Goal: Task Accomplishment & Management: Manage account settings

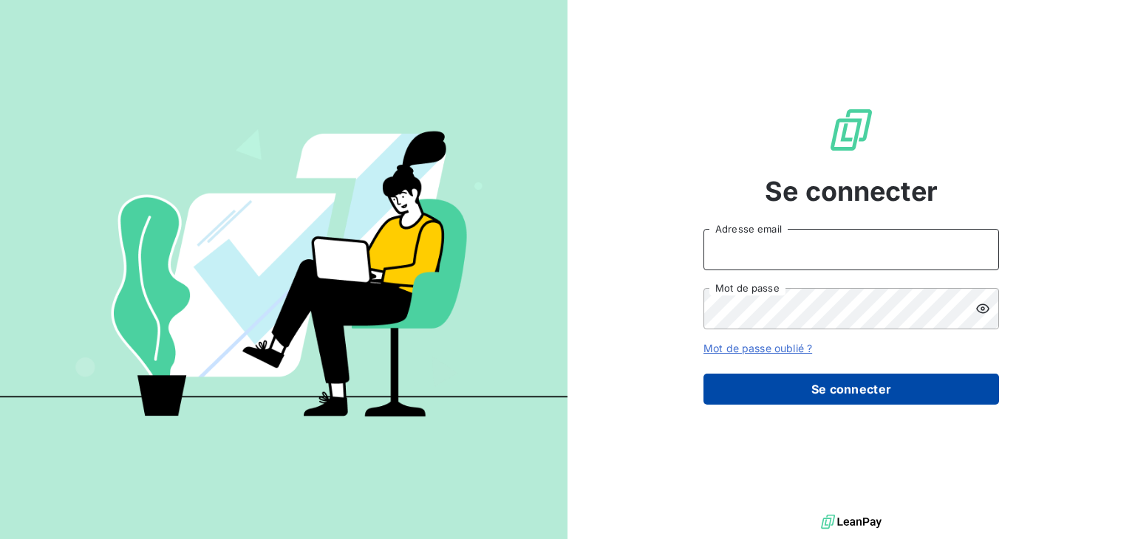
type input "[PERSON_NAME][EMAIL_ADDRESS][DOMAIN_NAME]"
click at [858, 389] on button "Se connecter" at bounding box center [850, 389] width 295 height 31
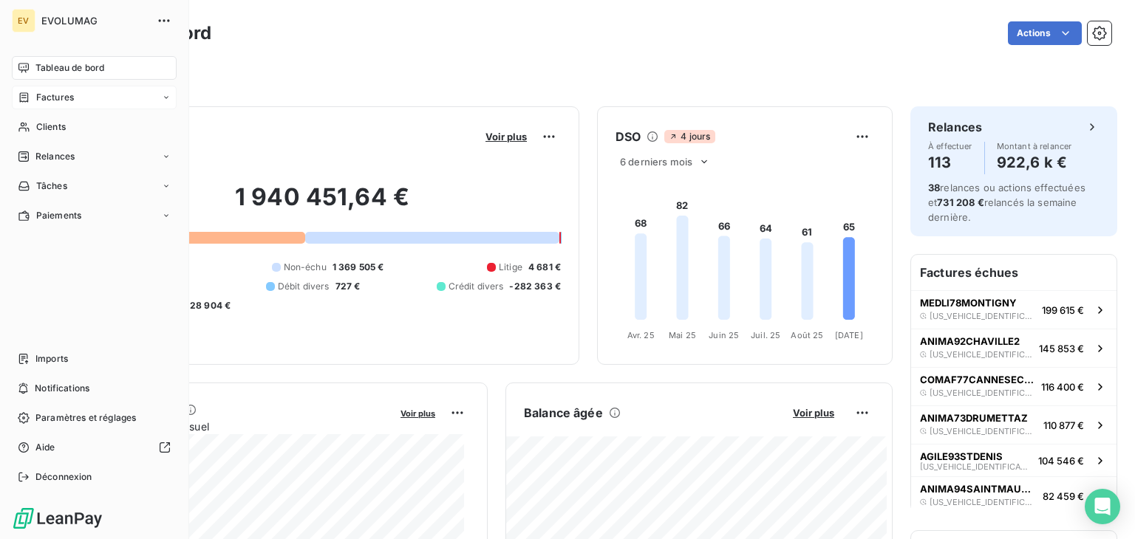
click at [52, 100] on span "Factures" at bounding box center [55, 97] width 38 height 13
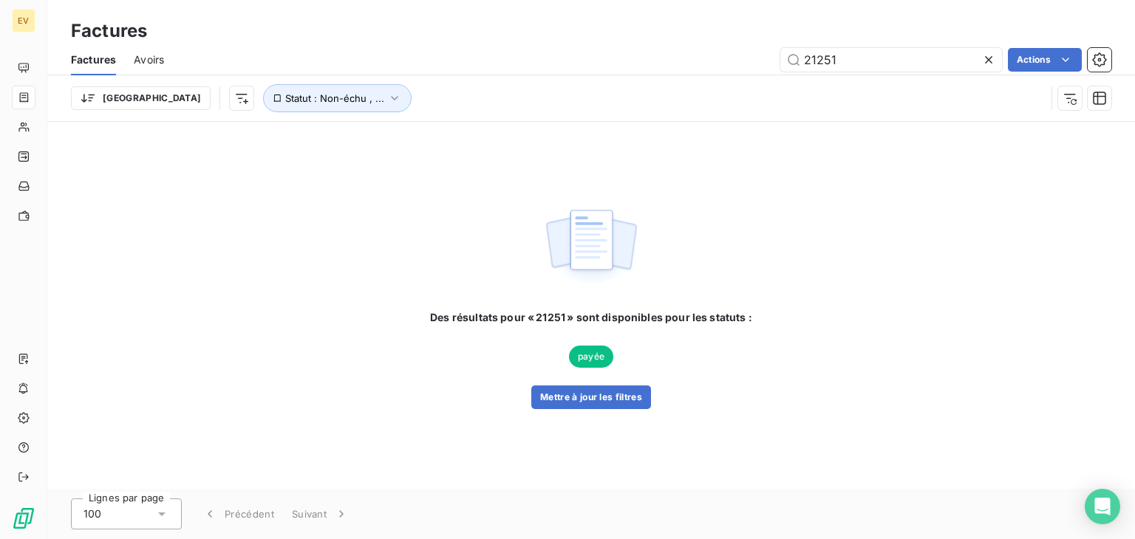
drag, startPoint x: 845, startPoint y: 60, endPoint x: 765, endPoint y: 60, distance: 80.5
click at [780, 62] on input "21251" at bounding box center [891, 60] width 222 height 24
type input "11539"
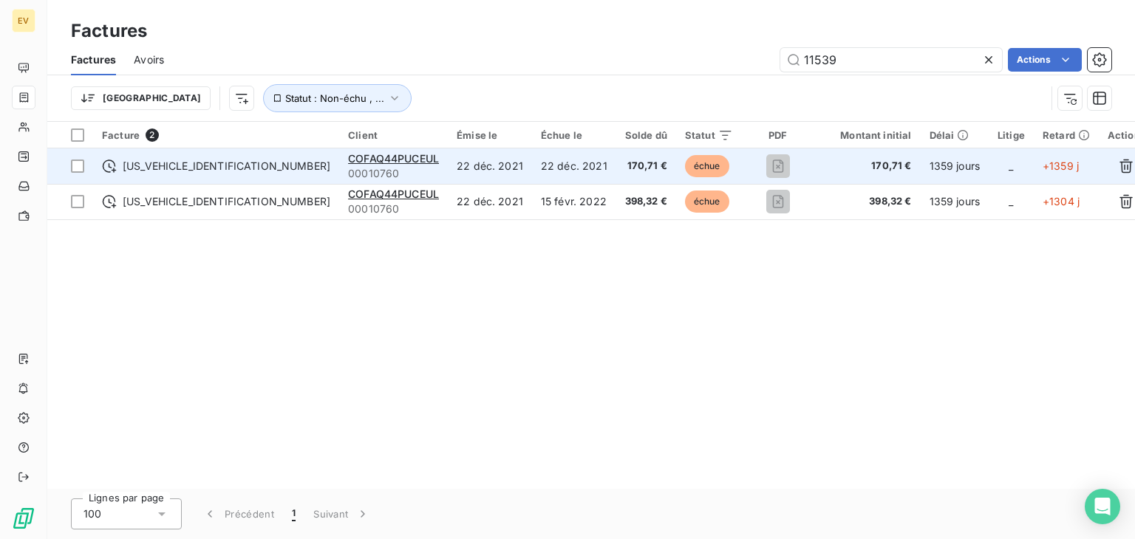
click at [348, 165] on div "COFAQ44PUCEUL" at bounding box center [393, 158] width 91 height 15
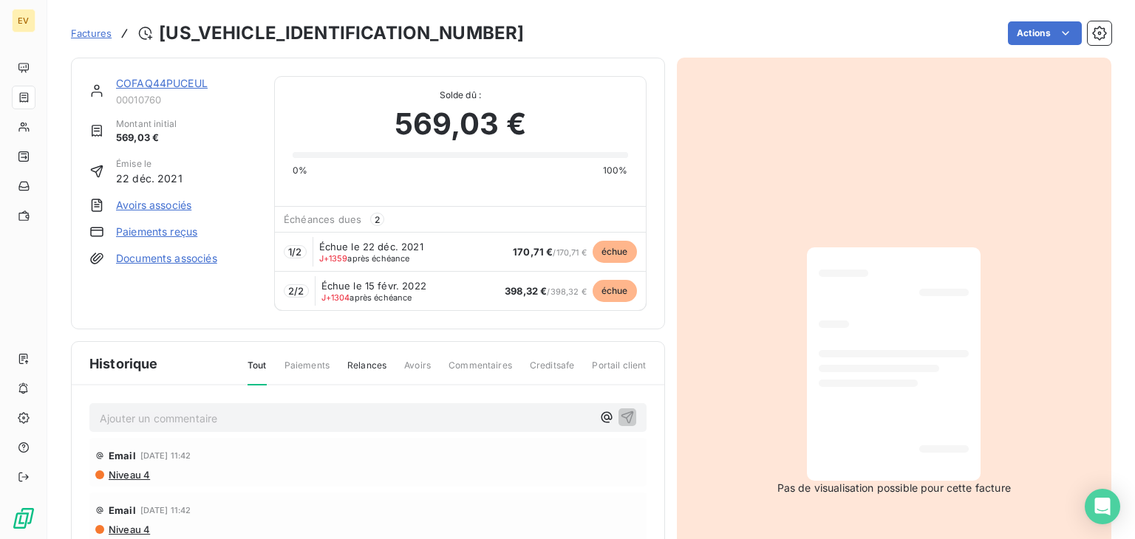
click at [177, 81] on link "COFAQ44PUCEUL" at bounding box center [162, 83] width 92 height 13
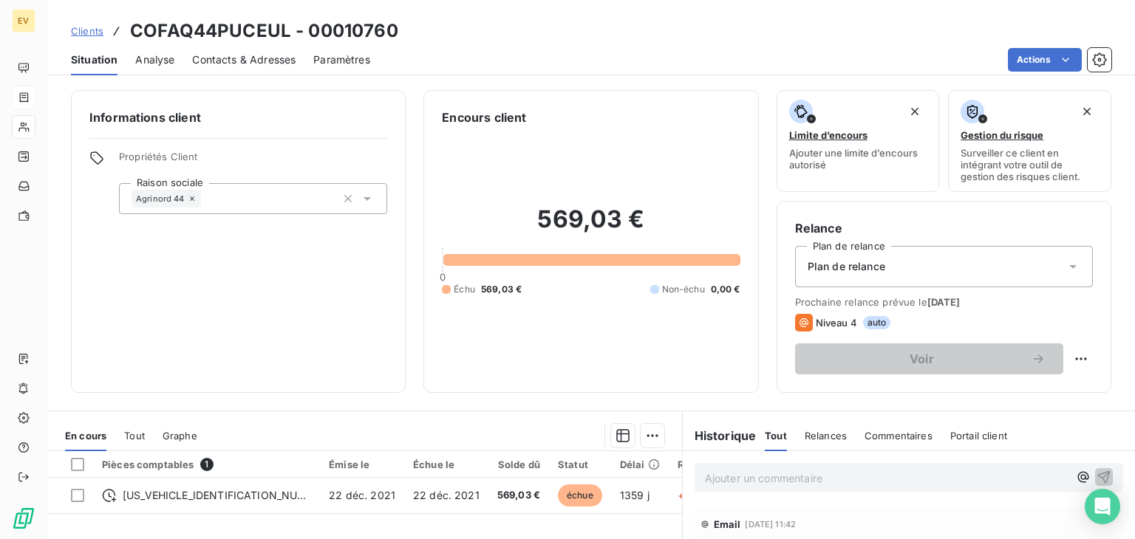
click at [213, 58] on span "Contacts & Adresses" at bounding box center [243, 59] width 103 height 15
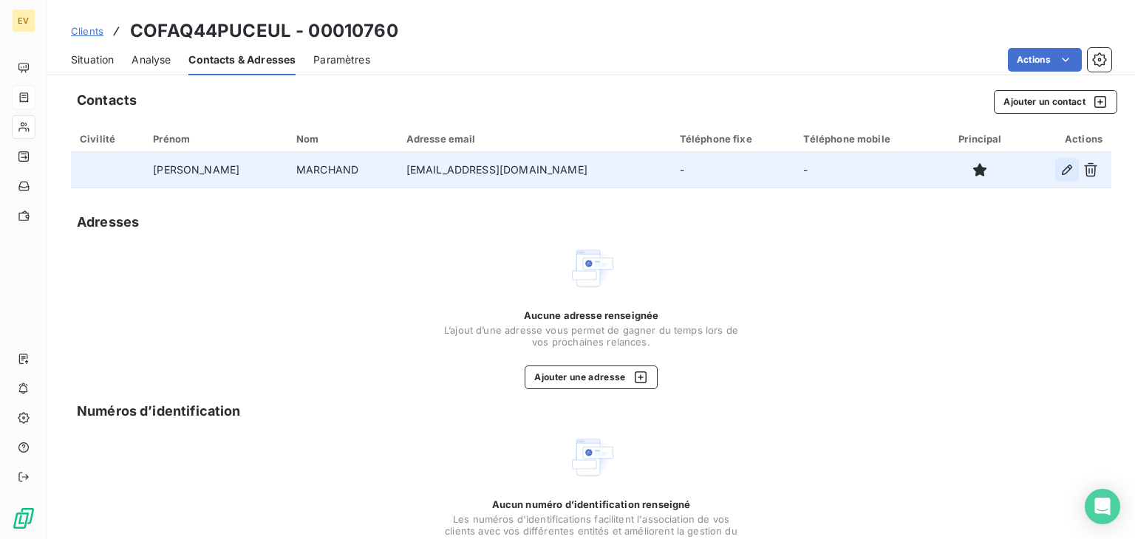
click at [1059, 171] on icon "button" at bounding box center [1066, 170] width 15 height 15
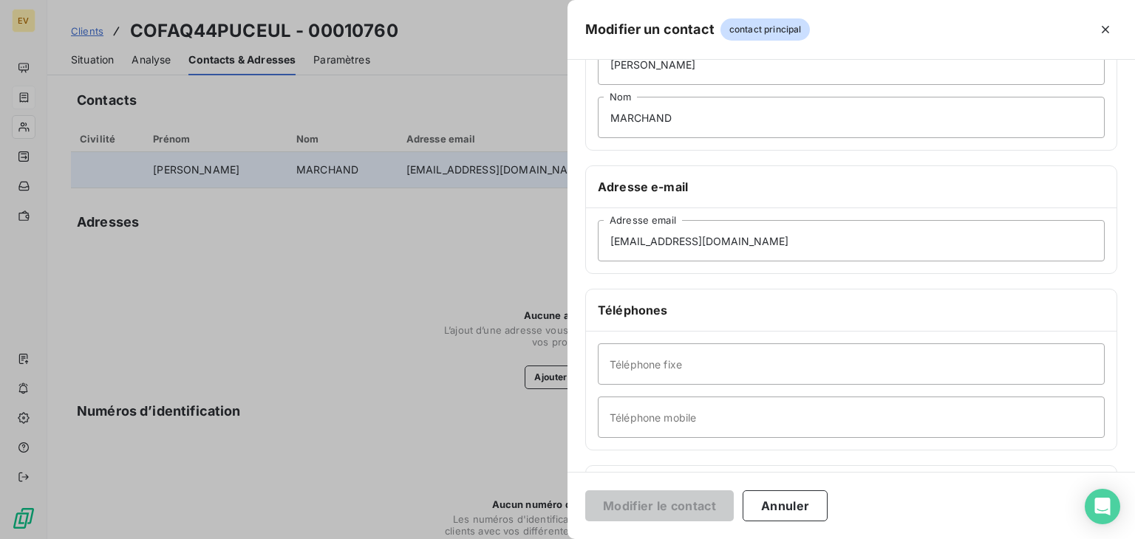
scroll to position [148, 0]
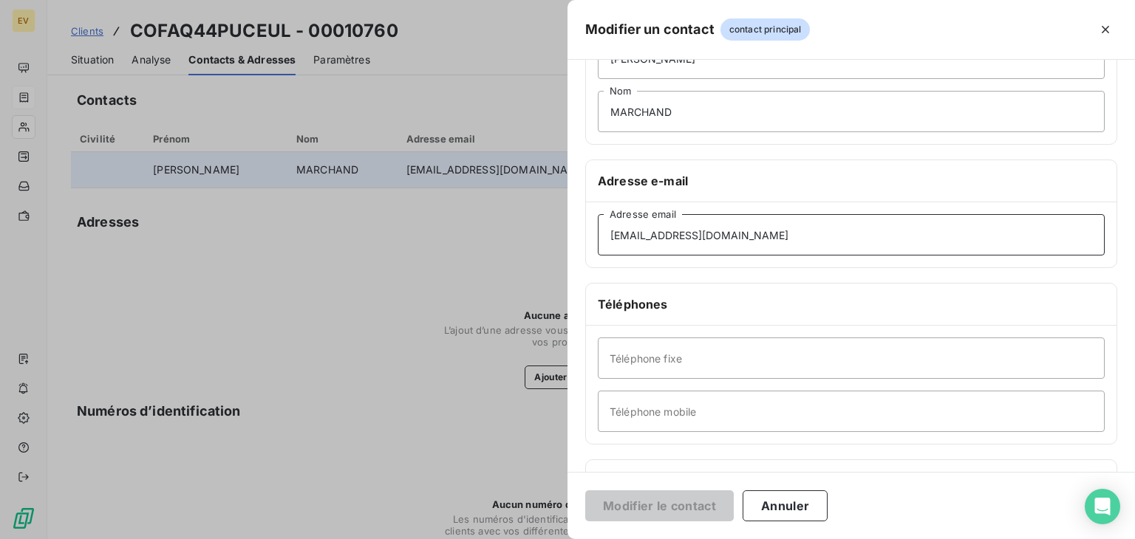
click at [753, 240] on input "[EMAIL_ADDRESS][DOMAIN_NAME]" at bounding box center [851, 234] width 507 height 41
drag, startPoint x: 791, startPoint y: 234, endPoint x: 561, endPoint y: 242, distance: 230.6
click at [564, 539] on div "Modifier un contact contact principal Informations générales Civilité [PERSON_N…" at bounding box center [567, 539] width 1135 height 0
paste input "[PERSON_NAME]@agrinord44"
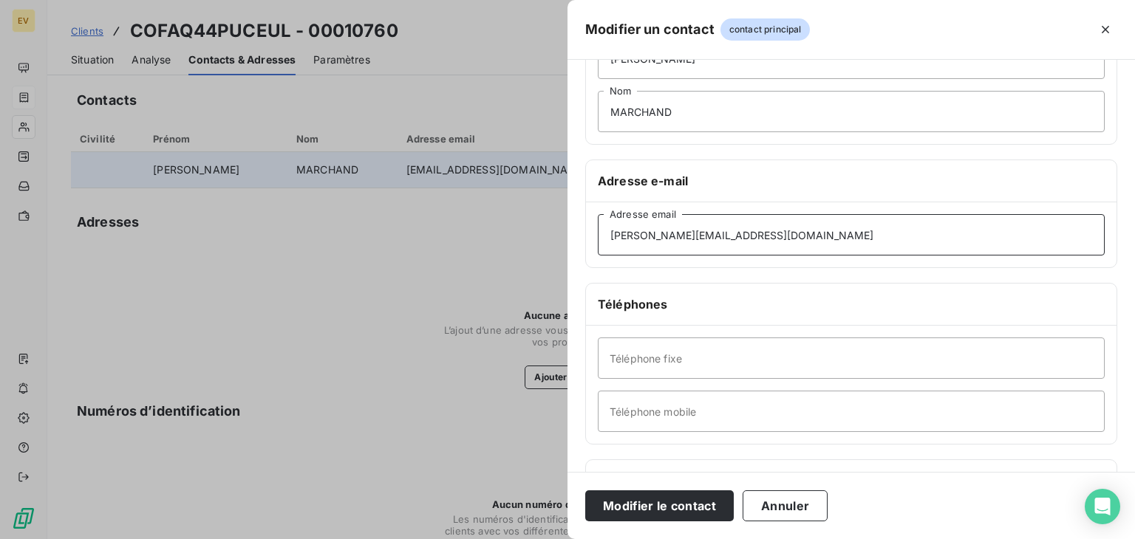
type input "[PERSON_NAME][EMAIL_ADDRESS][DOMAIN_NAME]"
click at [680, 506] on button "Modifier le contact" at bounding box center [659, 505] width 148 height 31
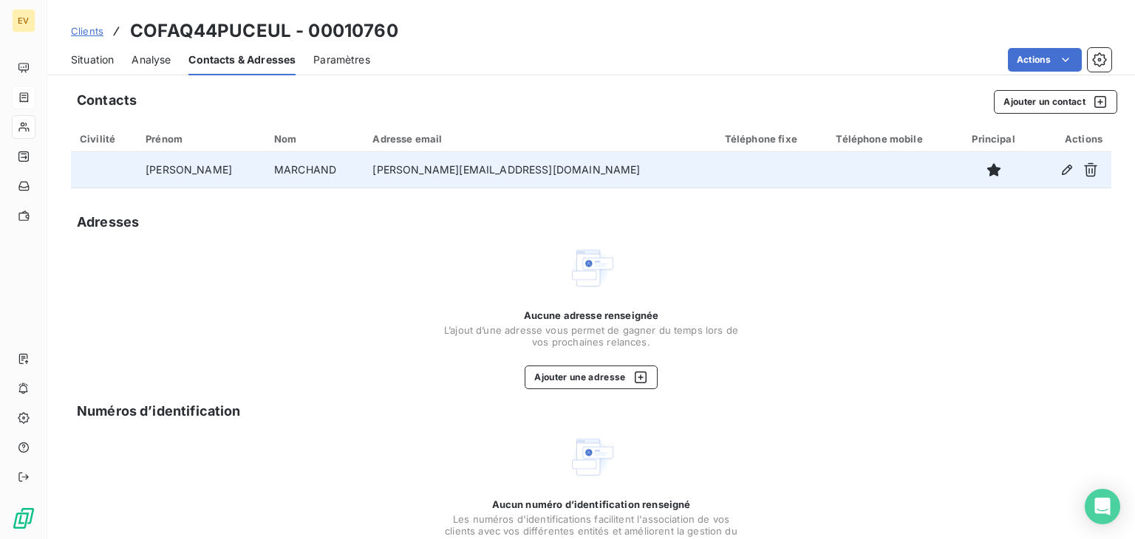
click at [280, 161] on td "MARCHAND" at bounding box center [314, 169] width 98 height 35
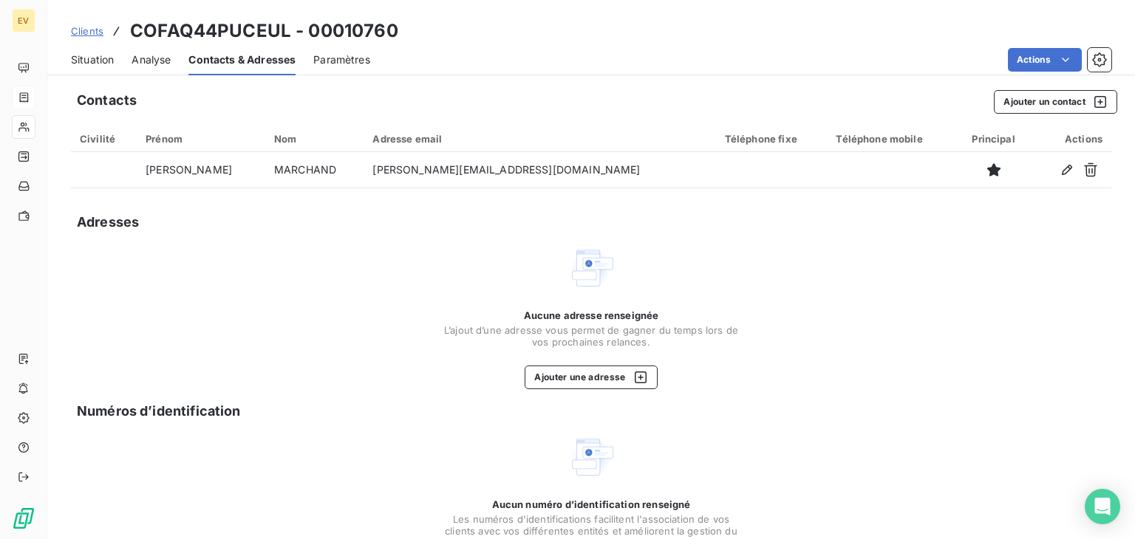
click at [151, 59] on span "Analyse" at bounding box center [150, 59] width 39 height 15
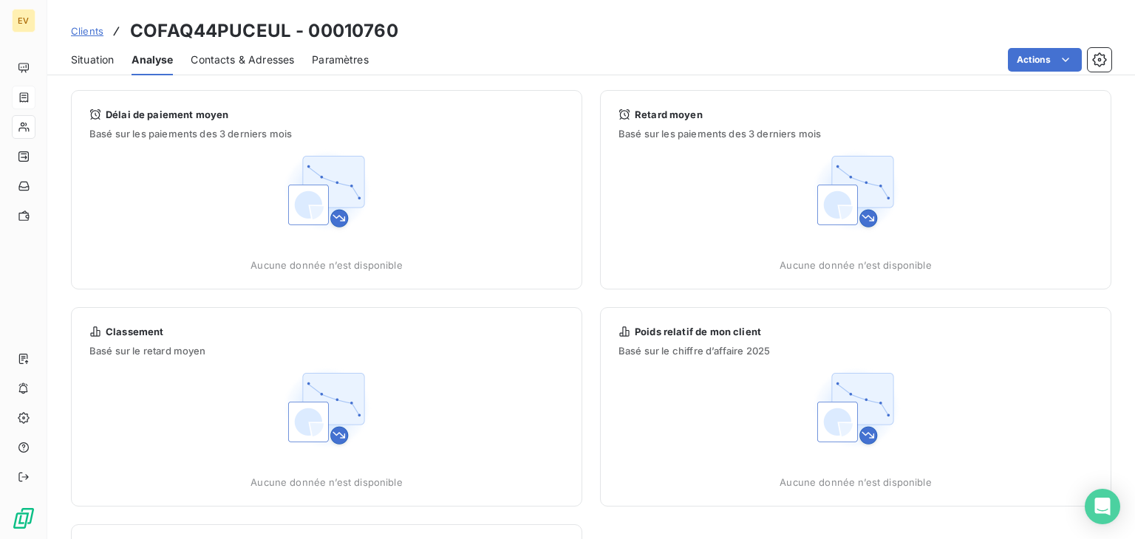
click at [100, 59] on span "Situation" at bounding box center [92, 59] width 43 height 15
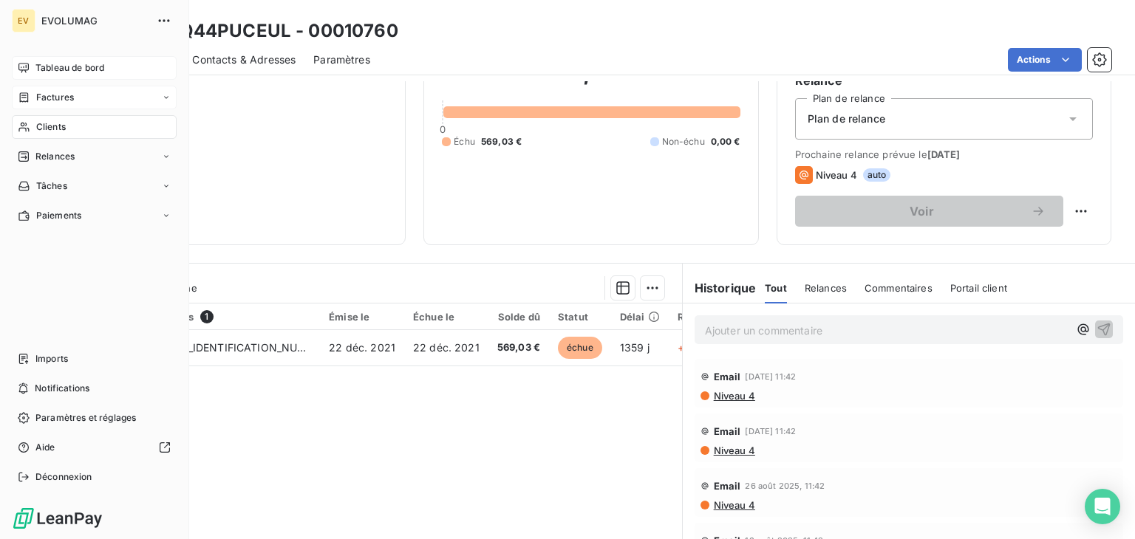
click at [68, 69] on span "Tableau de bord" at bounding box center [69, 67] width 69 height 13
